Goal: Transaction & Acquisition: Purchase product/service

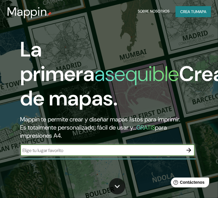
click at [93, 150] on input "text" at bounding box center [101, 150] width 163 height 7
type input "simmons hall"
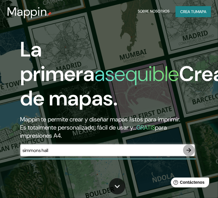
click at [189, 149] on icon "button" at bounding box center [189, 150] width 7 height 7
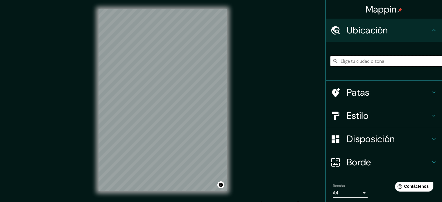
click at [222, 60] on input "Elige tu ciudad o zona" at bounding box center [387, 61] width 112 height 10
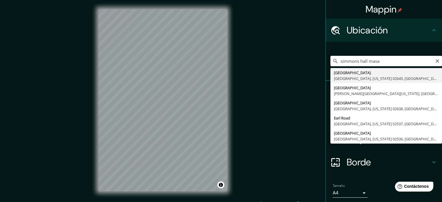
drag, startPoint x: 387, startPoint y: 60, endPoint x: 333, endPoint y: 63, distance: 54.4
click at [222, 63] on div "simmons hall masa Simmons Road Harwich, Massachusetts 02645, Estados Unidos Cal…" at bounding box center [387, 61] width 112 height 10
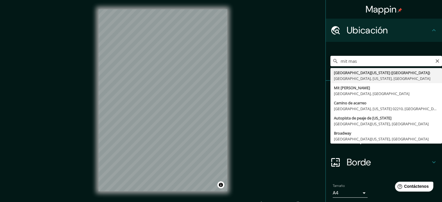
type input "MIT, Cambridge, Massachusetts, Estados Unidos"
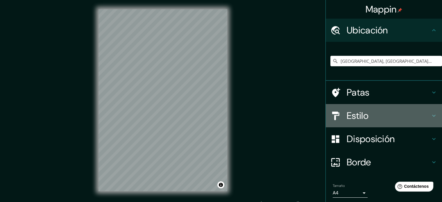
click at [222, 118] on h4 "Estilo" at bounding box center [389, 116] width 84 height 12
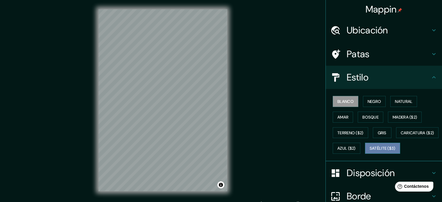
click at [222, 152] on font "Satélite ($3)" at bounding box center [383, 149] width 26 height 8
click at [222, 28] on div "© Mapbox © OpenStreetMap Improve this map © Maxar" at bounding box center [163, 100] width 398 height 182
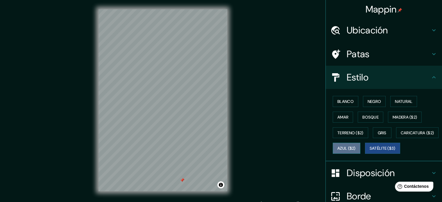
click at [222, 147] on font "Azul ($2)" at bounding box center [347, 148] width 18 height 5
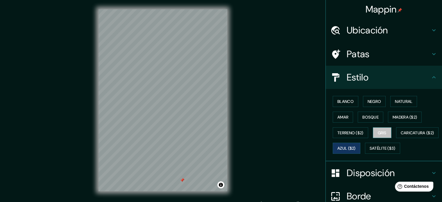
click at [222, 133] on font "Gris" at bounding box center [382, 132] width 9 height 5
click at [222, 115] on font "Madera ($2)" at bounding box center [405, 117] width 24 height 5
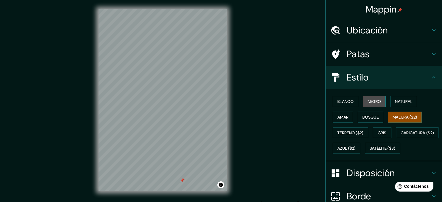
click at [222, 102] on font "Negro" at bounding box center [375, 101] width 14 height 5
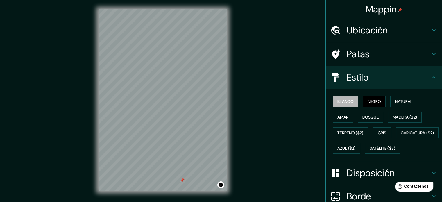
click at [222, 103] on button "Blanco" at bounding box center [346, 101] width 26 height 11
click at [222, 133] on button "Gris" at bounding box center [382, 132] width 19 height 11
click at [222, 104] on font "Blanco" at bounding box center [346, 101] width 16 height 5
click at [175, 123] on div at bounding box center [173, 122] width 5 height 5
click at [222, 103] on font "Negro" at bounding box center [375, 101] width 14 height 5
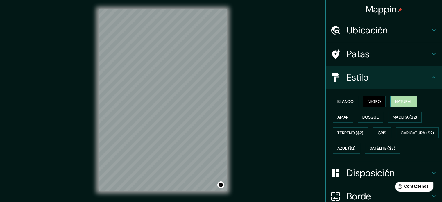
click at [222, 101] on font "Natural" at bounding box center [403, 101] width 17 height 5
click at [222, 116] on font "Amar" at bounding box center [343, 117] width 11 height 5
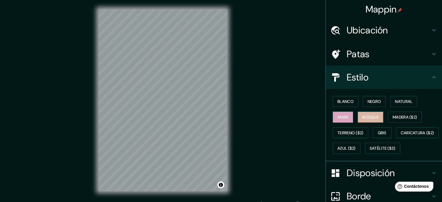
click at [222, 117] on font "Bosque" at bounding box center [371, 117] width 16 height 5
click at [222, 113] on font "Madera ($2)" at bounding box center [405, 117] width 24 height 8
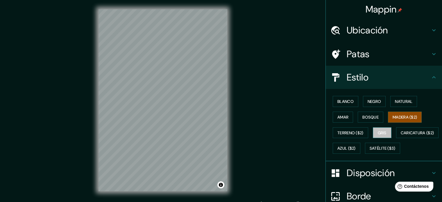
click at [222, 132] on button "Gris" at bounding box center [382, 132] width 19 height 11
click at [222, 102] on font "Blanco" at bounding box center [346, 101] width 16 height 5
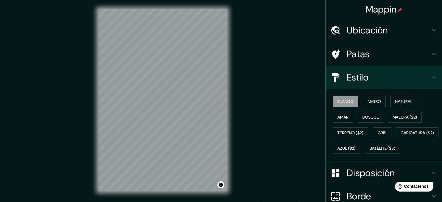
click at [222, 51] on font "Patas" at bounding box center [358, 54] width 23 height 12
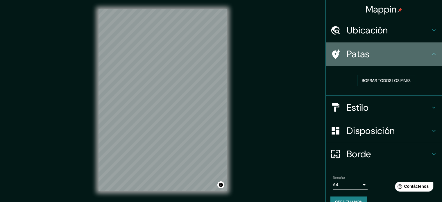
click at [222, 51] on font "Patas" at bounding box center [358, 54] width 23 height 12
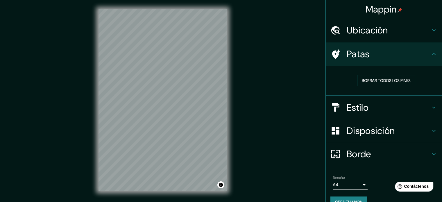
scroll to position [12, 0]
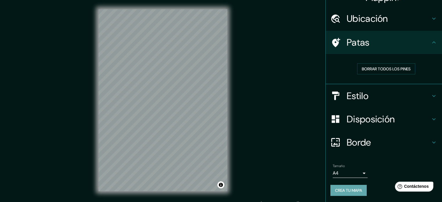
click at [222, 187] on font "Crea tu mapa" at bounding box center [348, 191] width 27 height 8
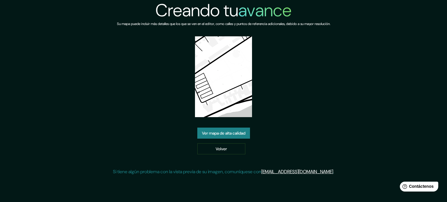
click at [161, 128] on div "Creando tu avance Su mapa puede incluir más detalles que los que se ven en el e…" at bounding box center [223, 90] width 221 height 180
click at [221, 133] on font "Ver mapa de alta calidad" at bounding box center [223, 133] width 43 height 5
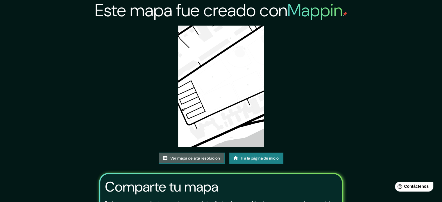
click at [209, 157] on font "Ver mapa de alta resolución" at bounding box center [195, 158] width 50 height 5
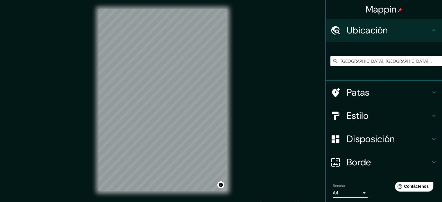
click at [411, 60] on input "[GEOGRAPHIC_DATA], [GEOGRAPHIC_DATA], [US_STATE], [GEOGRAPHIC_DATA]" at bounding box center [387, 61] width 112 height 10
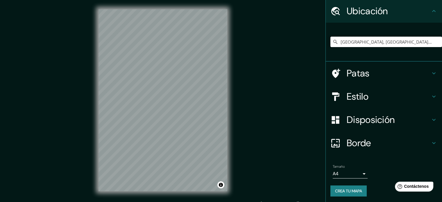
scroll to position [20, 0]
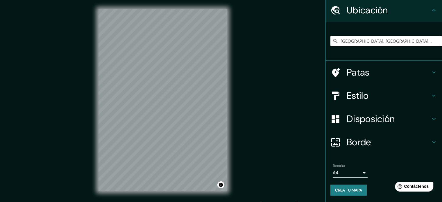
click at [430, 41] on input "[GEOGRAPHIC_DATA], [GEOGRAPHIC_DATA], [US_STATE], [GEOGRAPHIC_DATA]" at bounding box center [387, 41] width 112 height 10
click at [423, 41] on input "MIT, Cambridge, Massachusetts, Estados Unidos" at bounding box center [387, 41] width 112 height 10
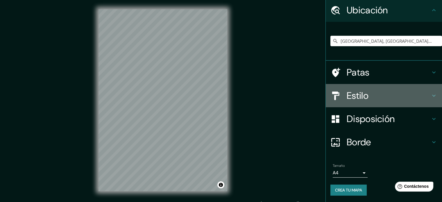
click at [362, 92] on font "Estilo" at bounding box center [358, 96] width 22 height 12
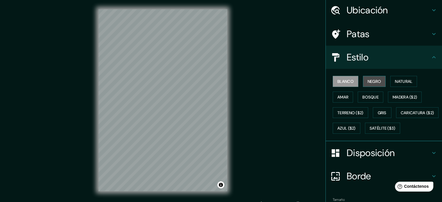
click at [369, 83] on font "Negro" at bounding box center [375, 81] width 14 height 5
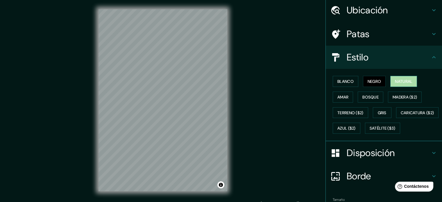
click at [391, 76] on button "Natural" at bounding box center [404, 81] width 27 height 11
click at [347, 95] on button "Amar" at bounding box center [343, 97] width 20 height 11
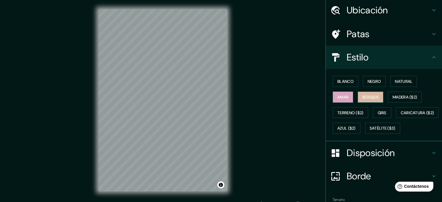
click at [363, 99] on font "Bosque" at bounding box center [371, 97] width 16 height 8
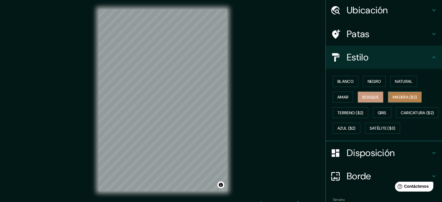
click at [405, 96] on font "Madera ($2)" at bounding box center [405, 97] width 24 height 5
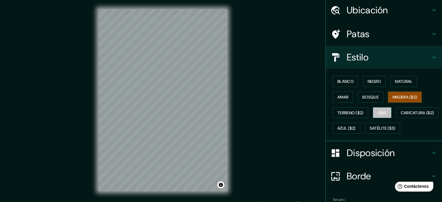
click at [380, 114] on font "Gris" at bounding box center [382, 112] width 9 height 5
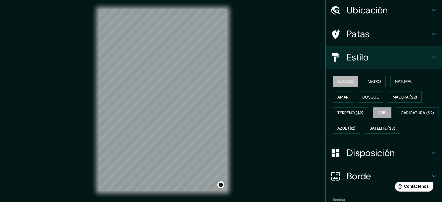
click at [348, 81] on font "Blanco" at bounding box center [346, 81] width 16 height 5
click at [379, 80] on button "Negro" at bounding box center [374, 81] width 23 height 11
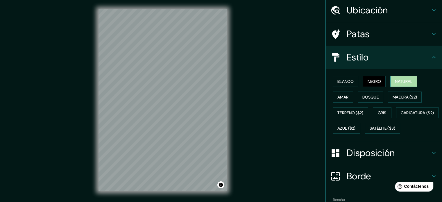
click at [391, 79] on button "Natural" at bounding box center [404, 81] width 27 height 11
click at [368, 78] on font "Negro" at bounding box center [375, 82] width 14 height 8
click at [354, 80] on button "Blanco" at bounding box center [346, 81] width 26 height 11
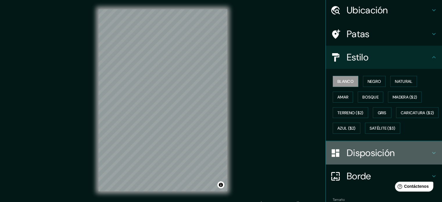
click at [383, 159] on font "Disposición" at bounding box center [371, 153] width 48 height 12
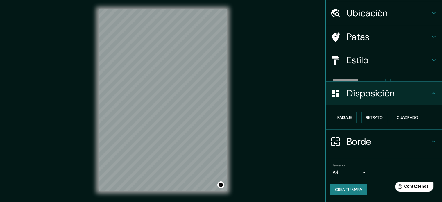
scroll to position [7, 0]
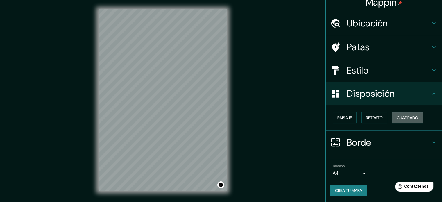
click at [401, 117] on font "Cuadrado" at bounding box center [408, 117] width 22 height 5
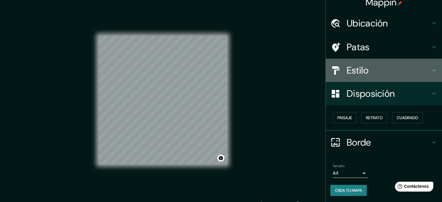
click at [378, 72] on h4 "Estilo" at bounding box center [389, 71] width 84 height 12
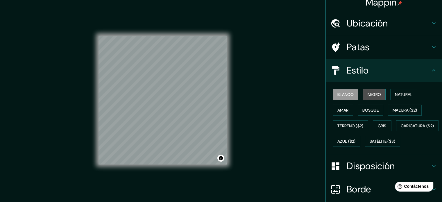
click at [376, 93] on font "Negro" at bounding box center [375, 94] width 14 height 5
click at [398, 93] on font "Natural" at bounding box center [403, 94] width 17 height 5
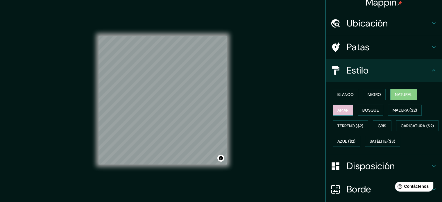
click at [344, 106] on font "Amar" at bounding box center [343, 110] width 11 height 8
click at [358, 108] on button "Bosque" at bounding box center [371, 110] width 26 height 11
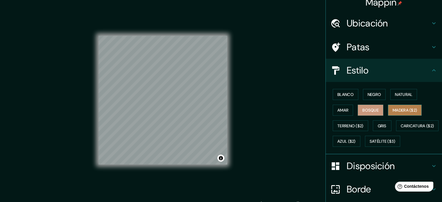
click at [394, 108] on font "Madera ($2)" at bounding box center [405, 110] width 24 height 5
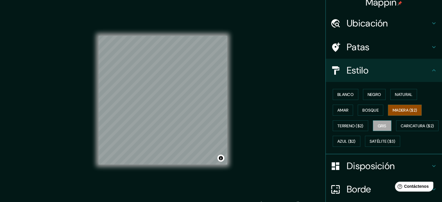
click at [373, 123] on button "Gris" at bounding box center [382, 125] width 19 height 11
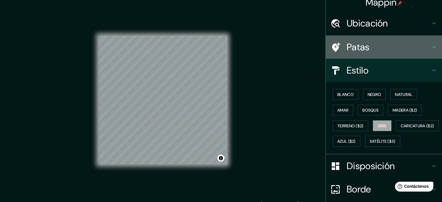
click at [405, 47] on h4 "Patas" at bounding box center [389, 47] width 84 height 12
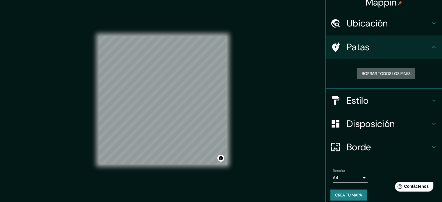
click at [401, 72] on font "Borrar todos los pines" at bounding box center [386, 73] width 49 height 5
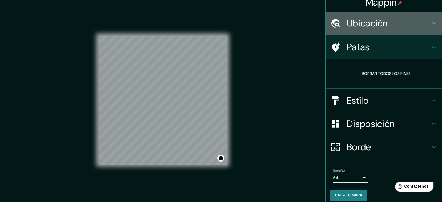
click at [412, 28] on h4 "Ubicación" at bounding box center [389, 23] width 84 height 12
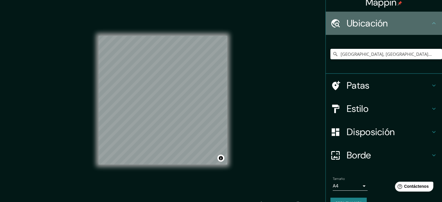
click at [412, 28] on h4 "Ubicación" at bounding box center [389, 23] width 84 height 12
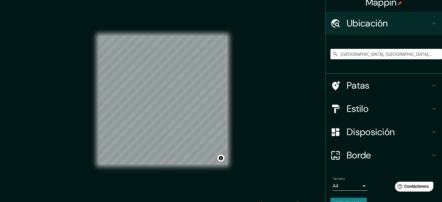
scroll to position [20, 0]
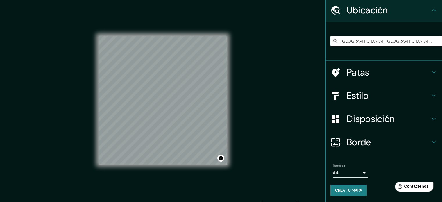
click at [437, 27] on div "MIT, Cambridge, Massachusetts, Estados Unidos" at bounding box center [387, 40] width 112 height 29
click at [420, 7] on h4 "Ubicación" at bounding box center [389, 10] width 84 height 12
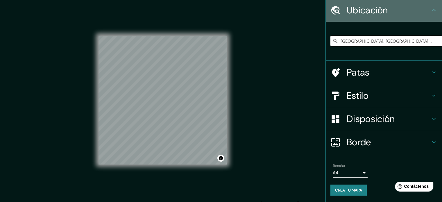
click at [420, 7] on h4 "Ubicación" at bounding box center [389, 10] width 84 height 12
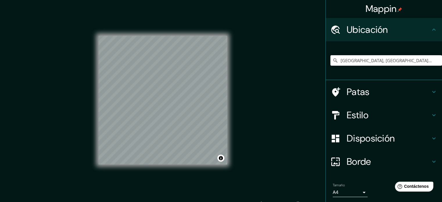
scroll to position [0, 0]
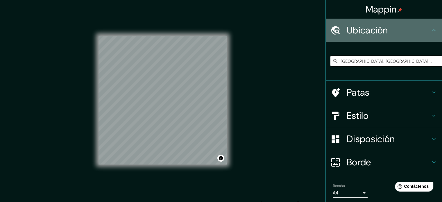
click at [421, 29] on h4 "Ubicación" at bounding box center [389, 30] width 84 height 12
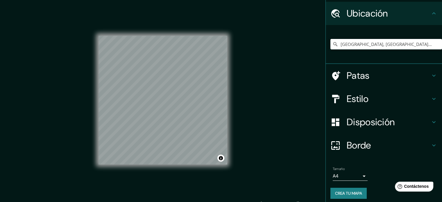
scroll to position [20, 0]
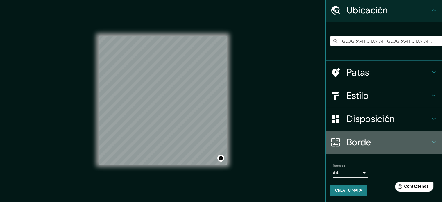
click at [367, 142] on font "Borde" at bounding box center [359, 142] width 24 height 12
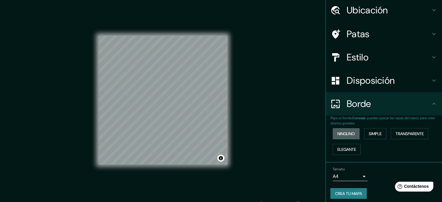
click at [350, 132] on font "Ninguno" at bounding box center [346, 133] width 17 height 5
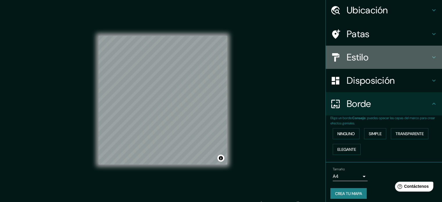
click at [370, 59] on h4 "Estilo" at bounding box center [389, 57] width 84 height 12
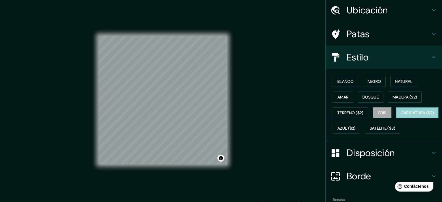
click at [401, 117] on font "Caricatura ($2)" at bounding box center [417, 113] width 33 height 8
click at [378, 113] on font "Gris" at bounding box center [382, 112] width 9 height 5
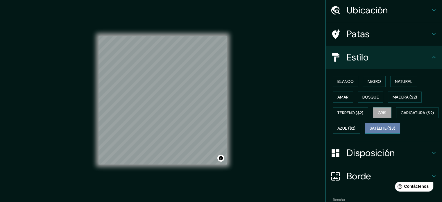
click at [370, 131] on font "Satélite ($3)" at bounding box center [383, 128] width 26 height 5
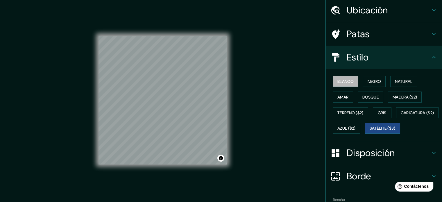
click at [347, 83] on font "Blanco" at bounding box center [346, 82] width 16 height 8
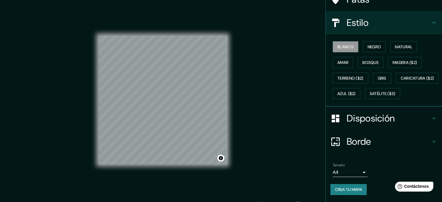
scroll to position [69, 0]
click at [356, 189] on font "Crea tu mapa" at bounding box center [348, 189] width 27 height 5
click at [303, 153] on div "Mappin Ubicación MIT, Cambridge, Massachusetts, Estados Unidos Patas Estilo Bla…" at bounding box center [221, 105] width 442 height 210
click at [347, 187] on font "Crea tu mapa" at bounding box center [348, 189] width 27 height 5
click at [217, 176] on div "© Mapbox © OpenStreetMap Improve this map" at bounding box center [163, 100] width 129 height 182
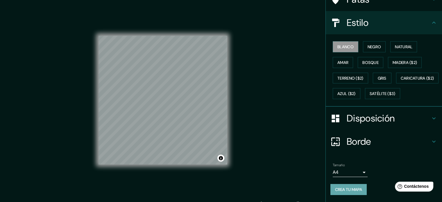
click at [344, 187] on font "Crea tu mapa" at bounding box center [348, 189] width 27 height 5
click at [344, 187] on div "Crea tu mapa" at bounding box center [384, 189] width 107 height 11
click at [374, 43] on font "Negro" at bounding box center [375, 47] width 14 height 8
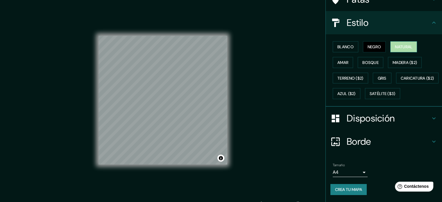
click at [398, 44] on font "Natural" at bounding box center [403, 46] width 17 height 5
click at [344, 60] on font "Amar" at bounding box center [343, 62] width 11 height 5
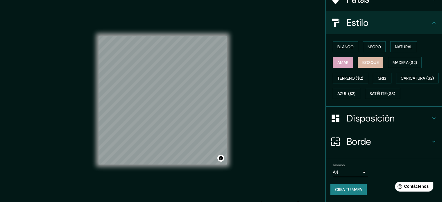
click at [371, 60] on font "Bosque" at bounding box center [371, 62] width 16 height 5
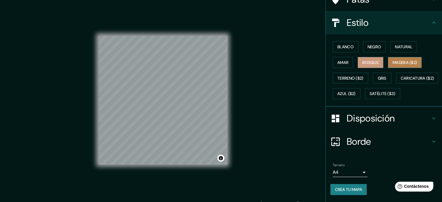
click at [393, 60] on font "Madera ($2)" at bounding box center [405, 62] width 24 height 5
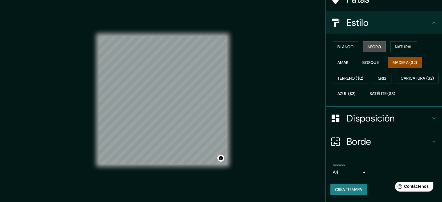
click at [368, 44] on font "Negro" at bounding box center [375, 46] width 14 height 5
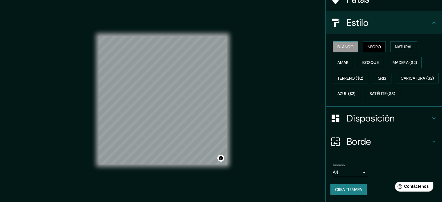
click at [350, 41] on button "Blanco" at bounding box center [346, 46] width 26 height 11
click at [338, 188] on font "Crea tu mapa" at bounding box center [348, 189] width 27 height 5
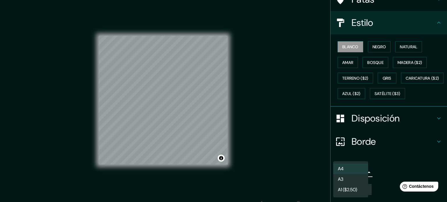
click at [357, 173] on body "Mappin Ubicación MIT, Cambridge, Massachusetts, Estados Unidos Patas Estilo Bla…" at bounding box center [223, 101] width 447 height 202
click at [378, 171] on div at bounding box center [223, 101] width 447 height 202
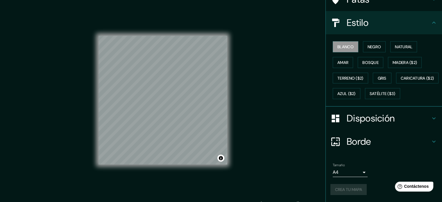
click at [349, 190] on div "Crea tu mapa" at bounding box center [384, 189] width 107 height 11
click at [349, 190] on font "Crea tu mapa" at bounding box center [348, 189] width 27 height 5
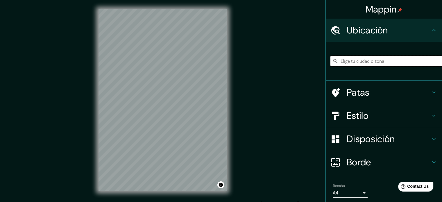
click at [347, 64] on input "Elige tu ciudad o zona" at bounding box center [387, 61] width 112 height 10
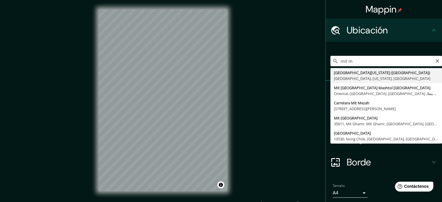
type input "[GEOGRAPHIC_DATA], [GEOGRAPHIC_DATA], [US_STATE], [GEOGRAPHIC_DATA]"
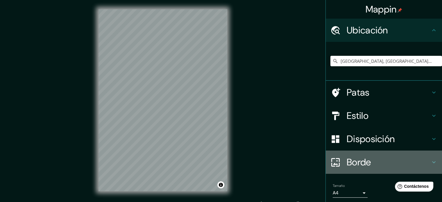
click at [356, 166] on font "Borde" at bounding box center [359, 162] width 24 height 12
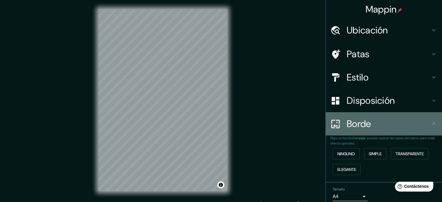
click at [366, 122] on font "Borde" at bounding box center [359, 124] width 24 height 12
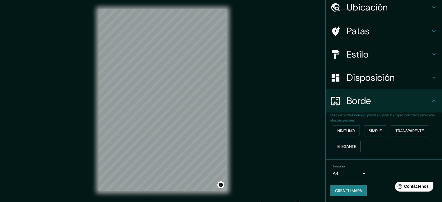
scroll to position [23, 0]
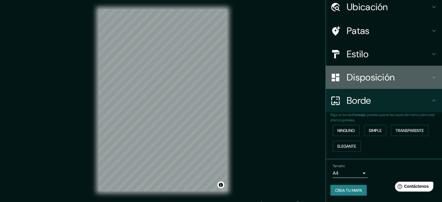
click at [413, 85] on div "Disposición" at bounding box center [384, 77] width 116 height 23
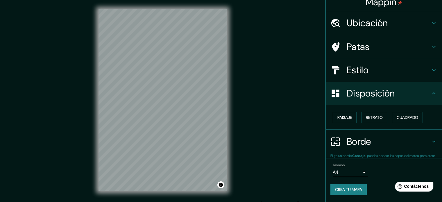
scroll to position [7, 0]
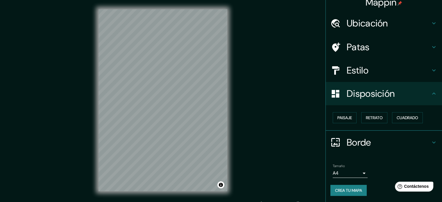
click at [407, 66] on h4 "Estilo" at bounding box center [389, 71] width 84 height 12
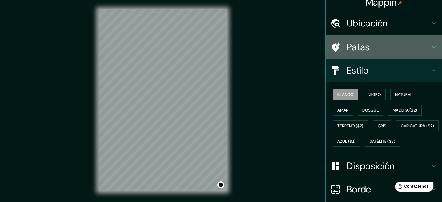
click at [401, 51] on h4 "Patas" at bounding box center [389, 47] width 84 height 12
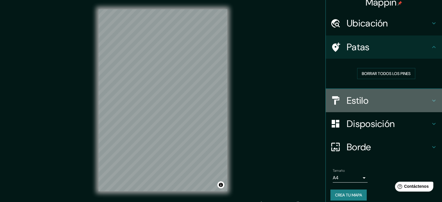
click at [377, 99] on h4 "Estilo" at bounding box center [389, 101] width 84 height 12
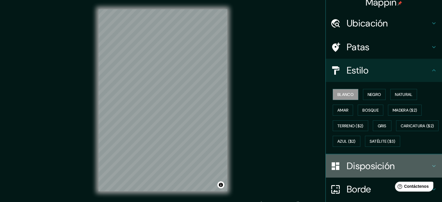
click at [377, 172] on font "Disposición" at bounding box center [371, 166] width 48 height 12
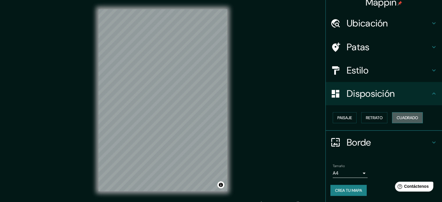
click at [407, 120] on font "Cuadrado" at bounding box center [408, 117] width 22 height 5
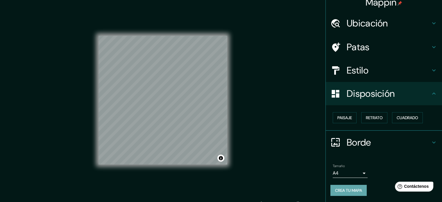
click at [345, 187] on font "Crea tu mapa" at bounding box center [348, 191] width 27 height 8
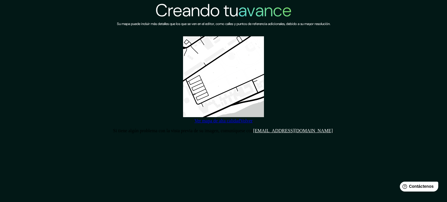
click at [240, 123] on font "Ver mapa de alta calidad" at bounding box center [217, 120] width 46 height 5
